Goal: Task Accomplishment & Management: Manage account settings

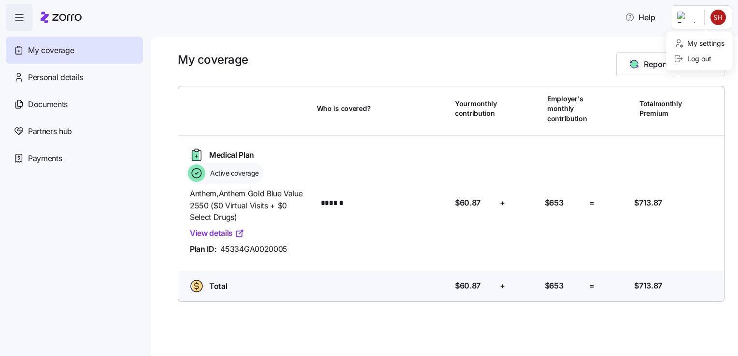
click at [722, 15] on html "Help My coverage Personal details Documents Partners hub Payments My coverage R…" at bounding box center [369, 175] width 738 height 351
click at [699, 54] on div "Log out" at bounding box center [693, 59] width 38 height 11
